Goal: Task Accomplishment & Management: Manage account settings

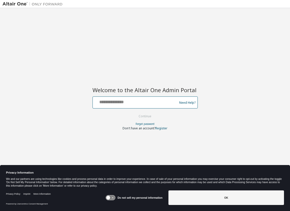
click at [143, 100] on input "text" at bounding box center [136, 101] width 82 height 7
type input "**********"
click at [133, 112] on button "Continue" at bounding box center [144, 116] width 23 height 8
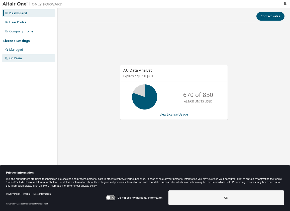
click at [24, 59] on div "On Prem" at bounding box center [28, 58] width 53 height 8
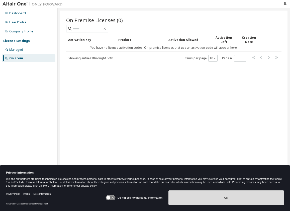
click at [232, 195] on button "OK" at bounding box center [227, 197] width 116 height 15
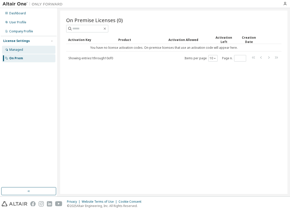
click at [21, 52] on div "Managed" at bounding box center [28, 50] width 53 height 8
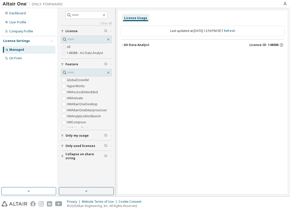
click at [122, 45] on icon "button" at bounding box center [122, 44] width 3 height 3
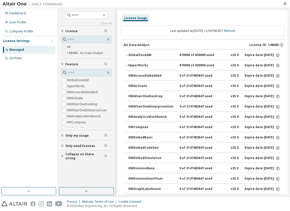
click at [122, 45] on icon "button" at bounding box center [122, 44] width 3 height 3
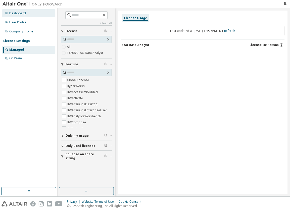
click at [19, 14] on div "Dashboard" at bounding box center [17, 13] width 17 height 4
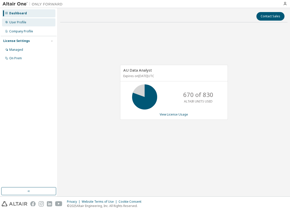
click at [18, 21] on div "User Profile" at bounding box center [17, 22] width 17 height 4
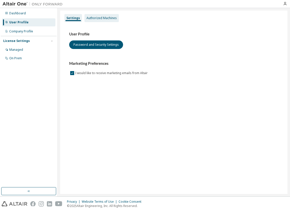
click at [100, 18] on div "Authorized Machines" at bounding box center [102, 18] width 30 height 4
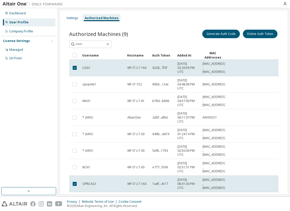
click at [175, 36] on div "Generate Auth Code Delete Auth Token" at bounding box center [226, 34] width 105 height 11
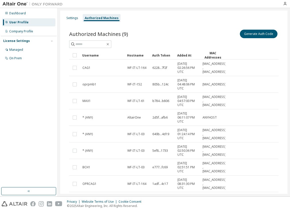
click at [259, 29] on div "Generate Auth Code" at bounding box center [226, 34] width 105 height 11
click at [260, 32] on button "Generate Auth Code" at bounding box center [259, 34] width 38 height 9
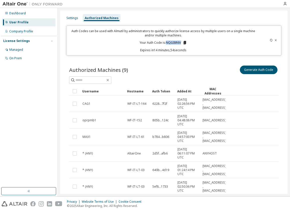
drag, startPoint x: 180, startPoint y: 42, endPoint x: 165, endPoint y: 43, distance: 15.1
click at [165, 43] on p "Your Auth Code is: NQGI8R6V" at bounding box center [163, 42] width 47 height 5
copy p "NQGI8R6V"
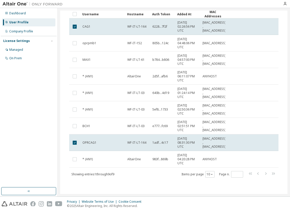
scroll to position [2, 0]
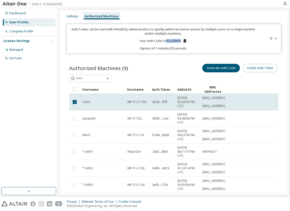
click at [260, 67] on button "Delete Auth Token" at bounding box center [260, 68] width 35 height 9
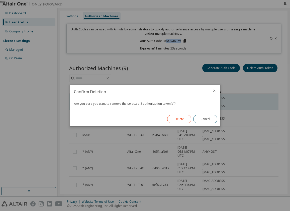
click at [177, 119] on button "Delete" at bounding box center [179, 119] width 24 height 9
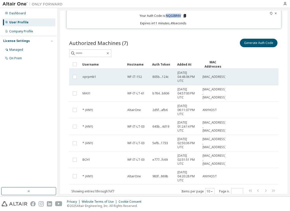
scroll to position [44, 0]
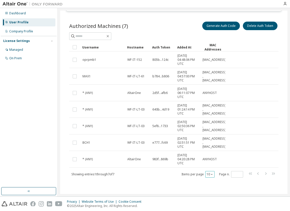
click at [210, 175] on icon "button" at bounding box center [211, 174] width 3 height 3
click at [212, 186] on div "20" at bounding box center [223, 187] width 40 height 6
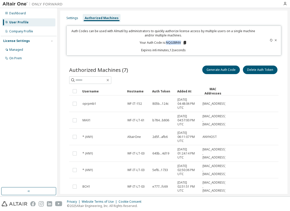
scroll to position [25, 0]
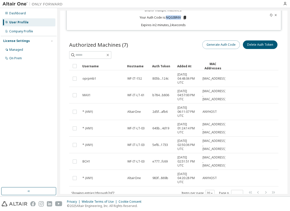
click at [217, 44] on button "Generate Auth Code" at bounding box center [221, 44] width 38 height 9
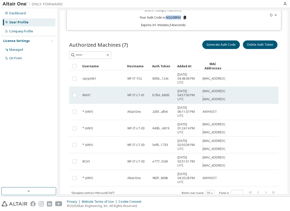
scroll to position [44, 0]
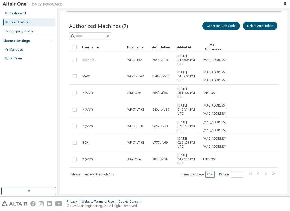
click at [207, 175] on button "20" at bounding box center [210, 174] width 7 height 4
click at [212, 188] on div "20" at bounding box center [223, 187] width 40 height 6
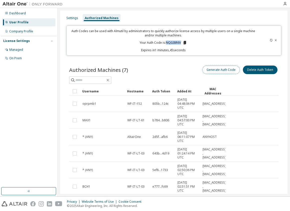
click at [219, 68] on button "Generate Auth Code" at bounding box center [221, 69] width 38 height 9
click at [270, 39] on icon at bounding box center [271, 40] width 3 height 3
click at [275, 40] on icon at bounding box center [276, 40] width 2 height 2
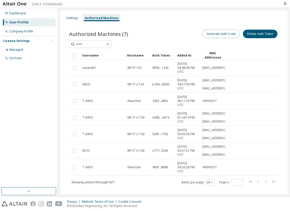
click at [224, 33] on button "Generate Auth Code" at bounding box center [221, 34] width 38 height 9
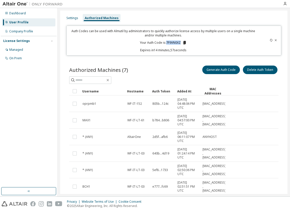
drag, startPoint x: 180, startPoint y: 41, endPoint x: 166, endPoint y: 43, distance: 14.9
click at [166, 43] on p "Your Auth Code is: 7F9VN0XZ" at bounding box center [163, 42] width 47 height 5
copy p "7F9VN0XZ"
